Goal: Task Accomplishment & Management: Manage account settings

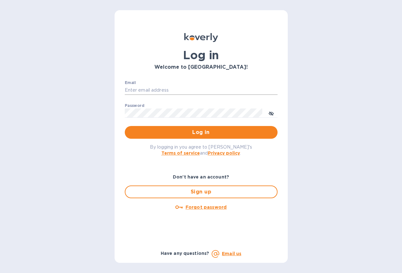
click at [156, 88] on input "Email" at bounding box center [201, 91] width 153 height 10
type input "aric@archetyp.com"
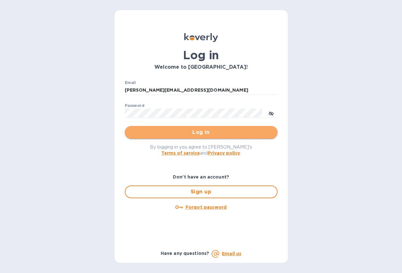
click at [200, 131] on span "Log in" at bounding box center [201, 133] width 143 height 8
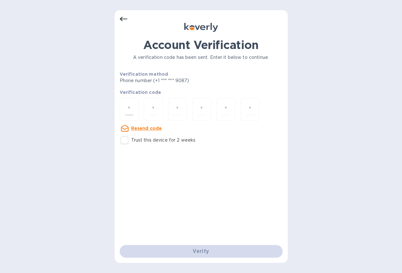
click at [129, 110] on input "number" at bounding box center [129, 110] width 8 height 12
type input "6"
type input "7"
type input "5"
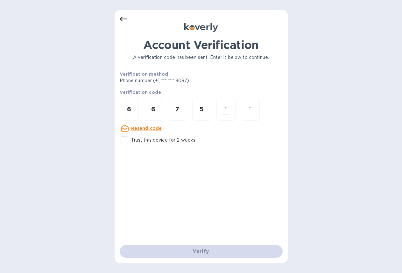
type input "8"
type input "9"
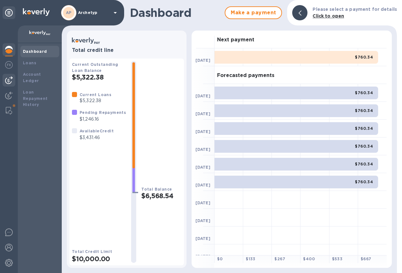
click at [10, 82] on img at bounding box center [9, 80] width 8 height 8
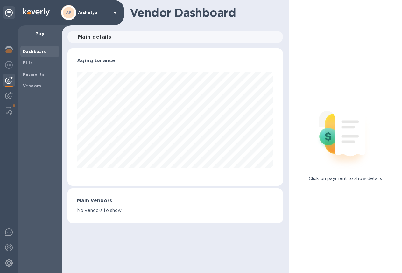
scroll to position [138, 216]
click at [29, 87] on b "Vendors" at bounding box center [32, 85] width 18 height 5
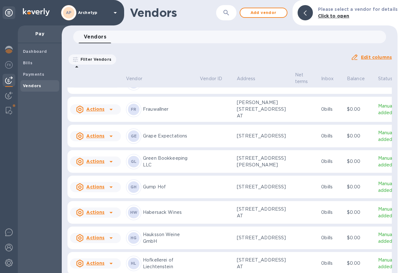
scroll to position [242, 0]
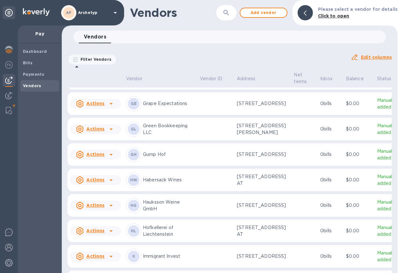
click at [97, 132] on u "Actions" at bounding box center [95, 128] width 18 height 5
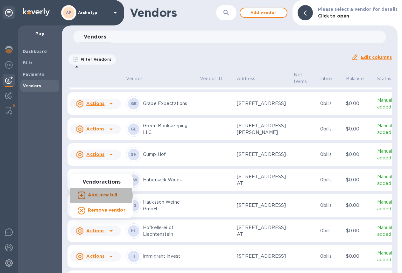
click at [100, 196] on b "Add new bill" at bounding box center [103, 194] width 30 height 5
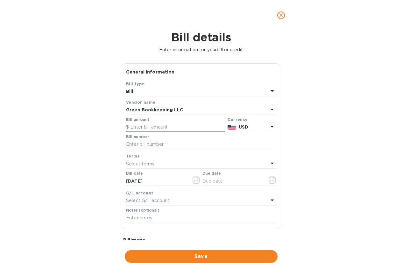
click at [156, 129] on input "text" at bounding box center [175, 128] width 99 height 10
type input "660"
click at [141, 145] on input "text" at bounding box center [201, 145] width 150 height 10
type input "[DATE]"
click at [155, 162] on div "Select terms" at bounding box center [197, 164] width 142 height 9
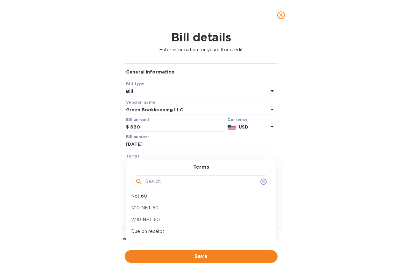
scroll to position [21, 0]
click at [152, 223] on p "Due on receipt" at bounding box center [198, 226] width 135 height 7
type input "[DATE]"
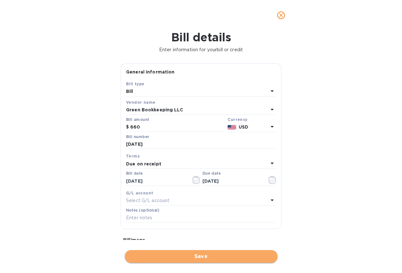
click at [171, 254] on span "Save" at bounding box center [201, 257] width 143 height 8
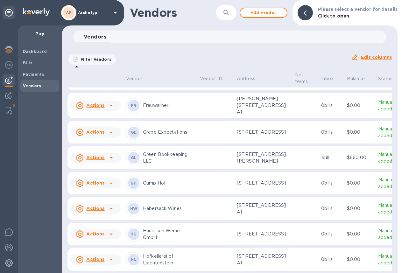
click at [159, 165] on p "Green Bookkeeping LLC" at bounding box center [169, 157] width 52 height 13
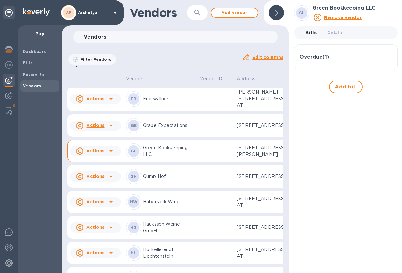
click at [317, 57] on h3 "Overdue ( 1 )" at bounding box center [315, 57] width 30 height 6
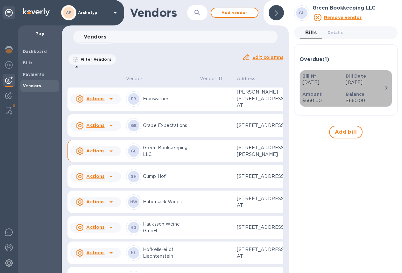
click at [346, 82] on p "[DATE]" at bounding box center [365, 82] width 38 height 7
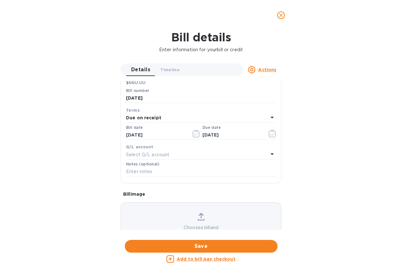
scroll to position [90, 0]
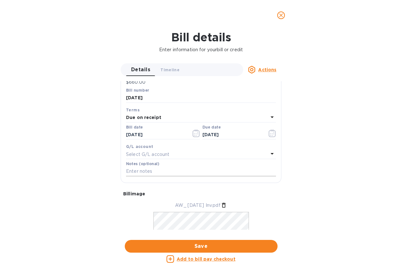
click at [173, 171] on input "text" at bounding box center [201, 172] width 150 height 10
click at [172, 153] on div "Select G/L account" at bounding box center [197, 154] width 142 height 9
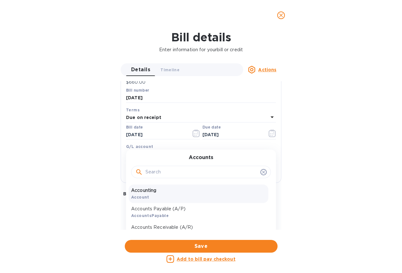
click at [141, 192] on p "Accounting" at bounding box center [198, 190] width 135 height 7
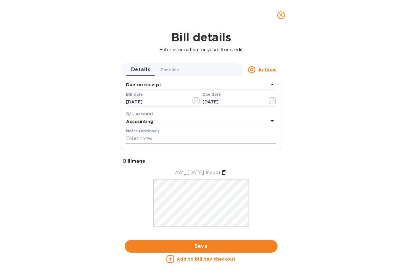
scroll to position [127, 0]
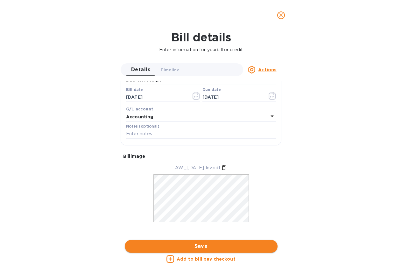
click at [192, 246] on span "Save" at bounding box center [201, 247] width 143 height 8
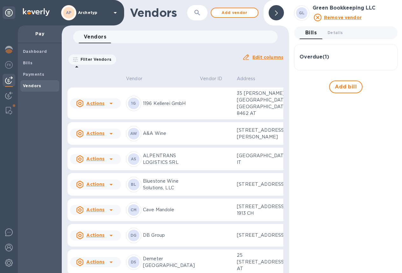
click at [317, 60] on h3 "Overdue ( 1 )" at bounding box center [315, 57] width 30 height 6
click at [37, 51] on b "Dashboard" at bounding box center [35, 51] width 24 height 5
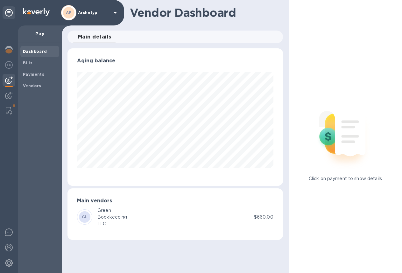
scroll to position [138, 216]
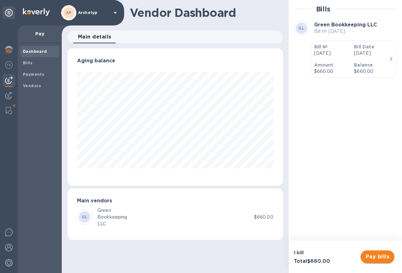
click at [379, 256] on span "Pay bills" at bounding box center [378, 257] width 24 height 8
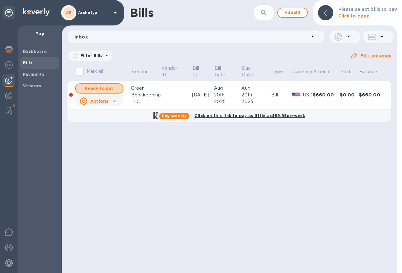
click at [104, 89] on span "Ready to pay" at bounding box center [99, 89] width 37 height 8
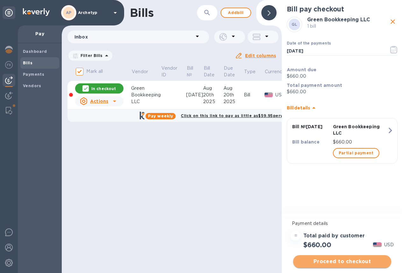
click at [344, 261] on span "Proceed to checkout" at bounding box center [343, 262] width 88 height 8
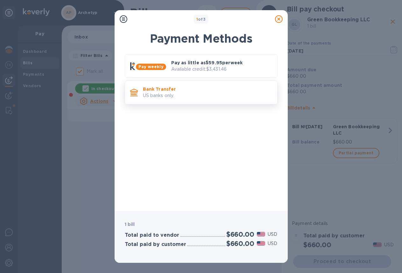
click at [170, 93] on p "US banks only." at bounding box center [207, 95] width 129 height 7
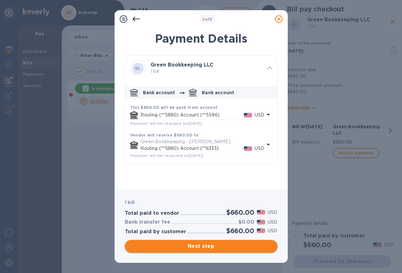
click at [204, 246] on span "Next step" at bounding box center [201, 247] width 143 height 8
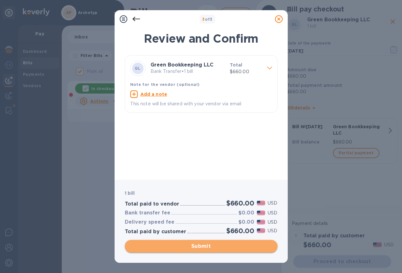
click at [203, 245] on span "Submit" at bounding box center [201, 247] width 143 height 8
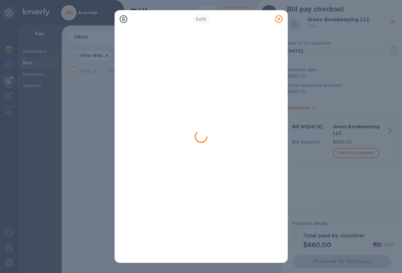
checkbox input "false"
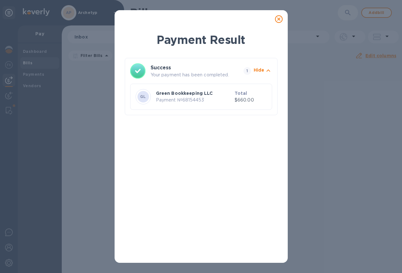
click at [278, 18] on icon at bounding box center [279, 19] width 8 height 8
